Goal: Check status: Check status

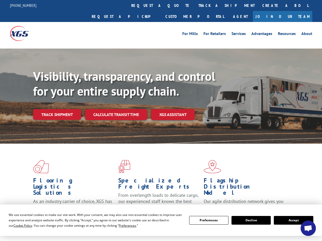
click at [161, 120] on div "Visibility, transparency, and control for your entire supply chain. Track shipm…" at bounding box center [177, 104] width 289 height 71
click at [18, 225] on span "Cookie Policy" at bounding box center [23, 225] width 19 height 4
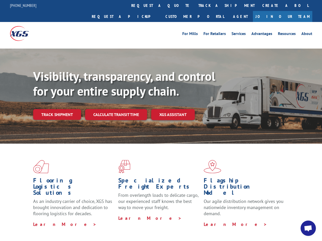
click at [123, 225] on div "Flooring Logistics Solutions As an industry carrier of choice, XGS has brought …" at bounding box center [161, 194] width 322 height 103
click at [209, 220] on div "Flooring Logistics Solutions As an industry carrier of choice, XGS has brought …" at bounding box center [161, 193] width 322 height 100
click at [251, 220] on div "Flooring Logistics Solutions As an industry carrier of choice, XGS has brought …" at bounding box center [161, 193] width 322 height 100
click at [294, 220] on div "Flooring Logistics Solutions As an industry carrier of choice, XGS has brought …" at bounding box center [161, 193] width 322 height 100
click at [161, 120] on div "Visibility, transparency, and control for your entire supply chain. Track shipm…" at bounding box center [177, 104] width 289 height 71
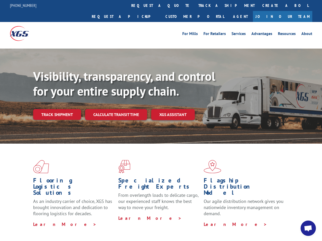
click at [195, 5] on link "track a shipment" at bounding box center [227, 5] width 64 height 11
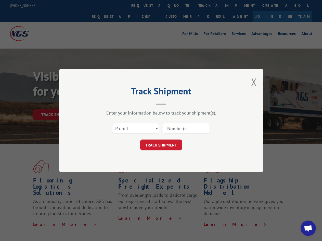
click at [178, 5] on div "Track Shipment Enter your information below to track your shipment(s). Select c…" at bounding box center [161, 120] width 322 height 241
click at [210, 5] on div "Track Shipment Enter your information below to track your shipment(s). Select c…" at bounding box center [161, 120] width 322 height 241
